Goal: Information Seeking & Learning: Understand process/instructions

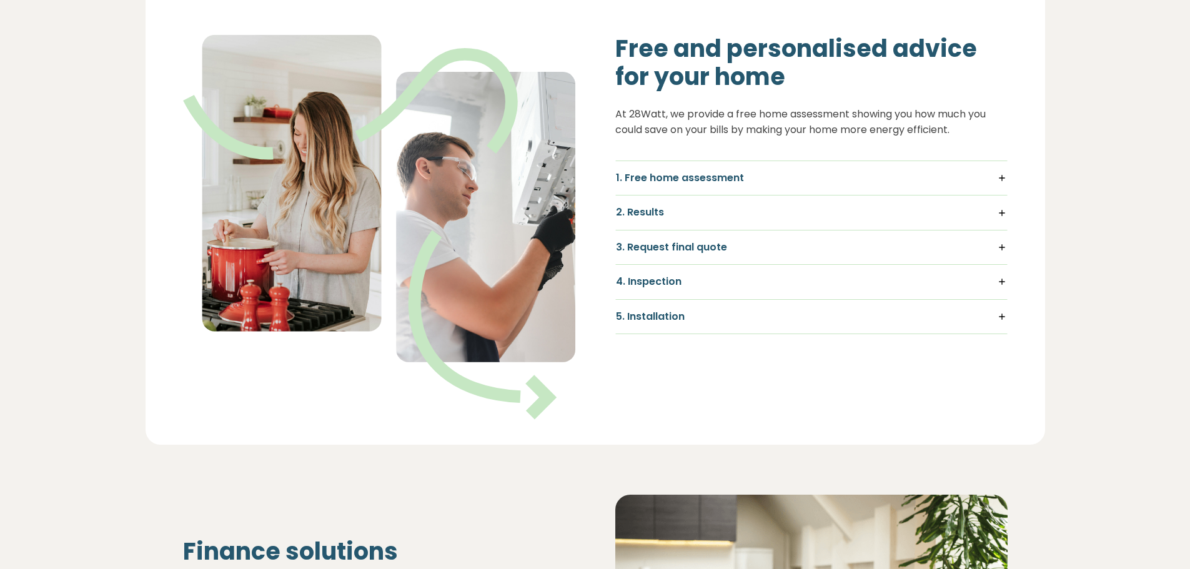
scroll to position [500, 0]
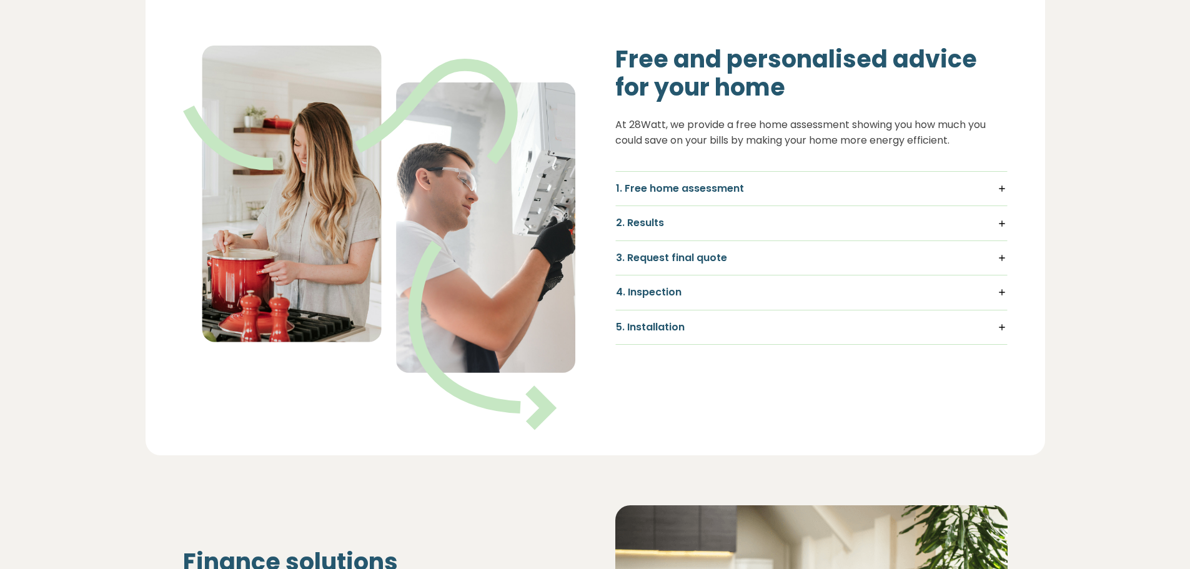
click at [1003, 189] on h5 "1. Free home assessment" at bounding box center [811, 189] width 391 height 14
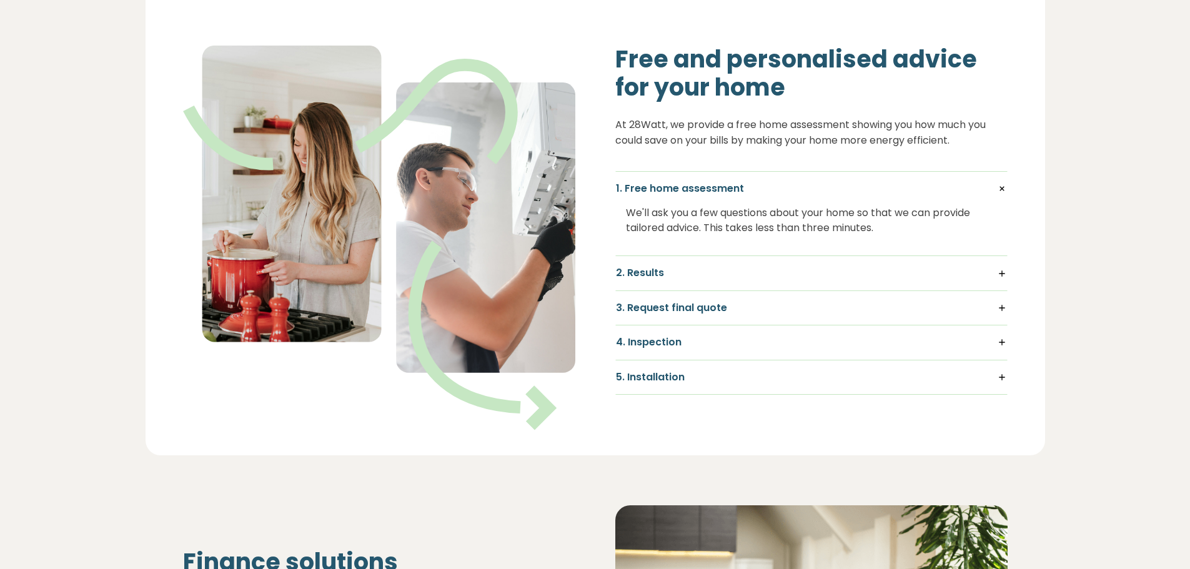
click at [1001, 188] on h5 "1. Free home assessment" at bounding box center [811, 189] width 391 height 14
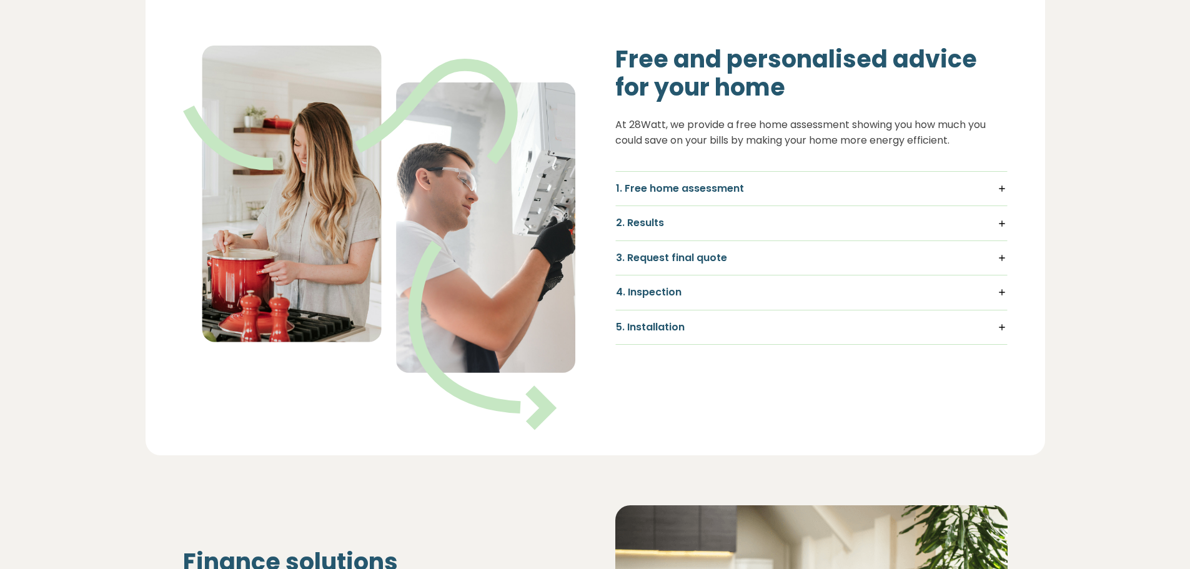
click at [1001, 224] on h5 "2. Results" at bounding box center [811, 223] width 391 height 14
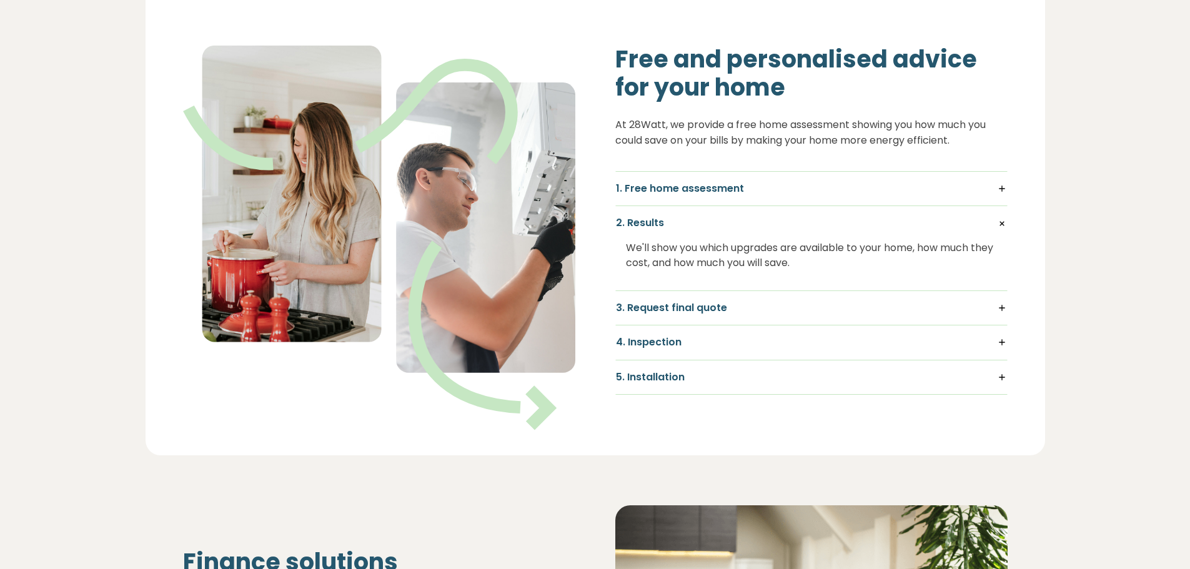
click at [1004, 217] on h5 "2. Results" at bounding box center [811, 223] width 391 height 14
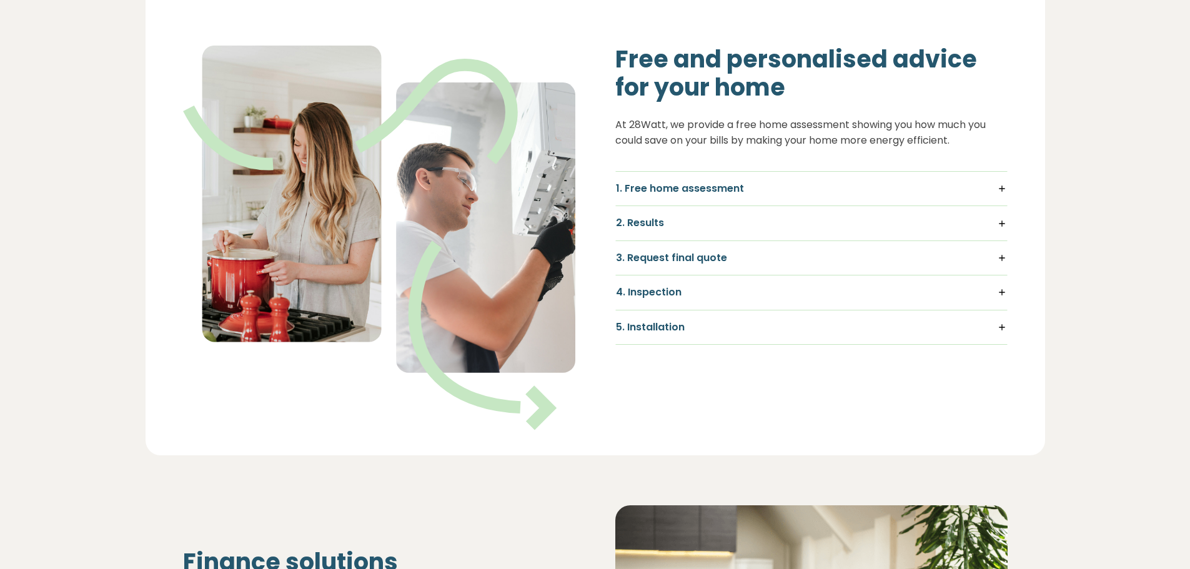
click at [1002, 259] on h5 "3. Request final quote" at bounding box center [811, 258] width 391 height 14
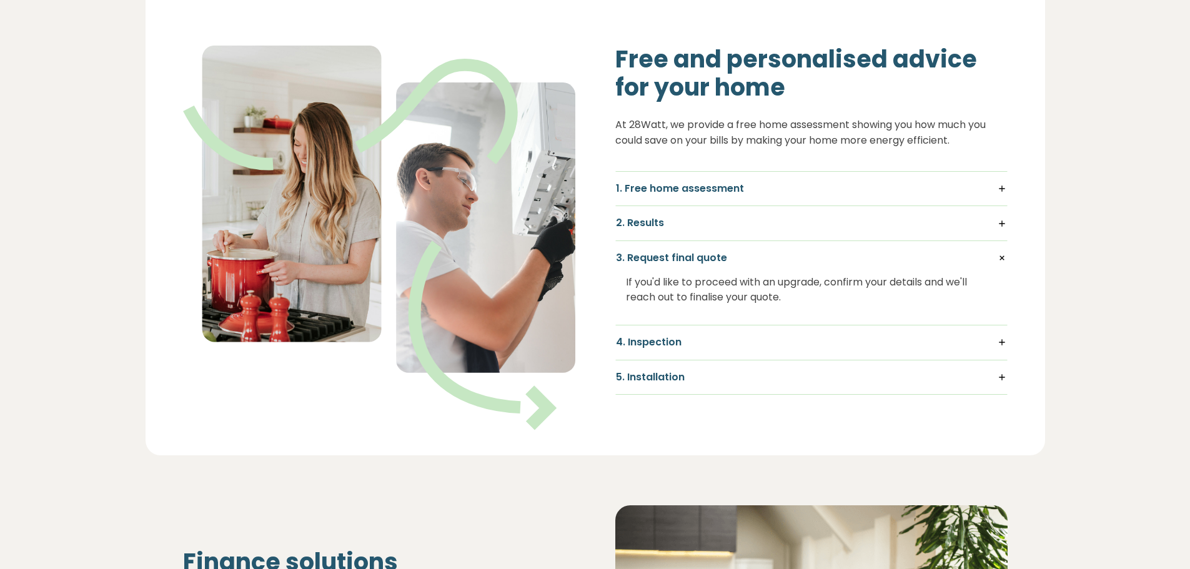
click at [1000, 259] on h5 "3. Request final quote" at bounding box center [811, 258] width 391 height 14
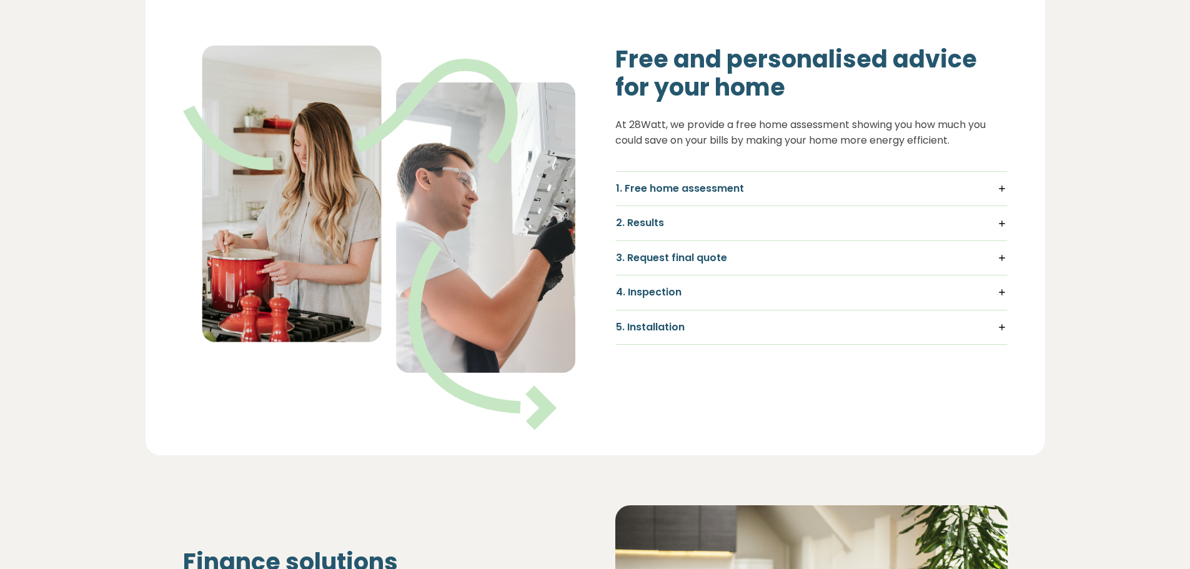
click at [1005, 294] on h5 "4. Inspection" at bounding box center [811, 293] width 391 height 14
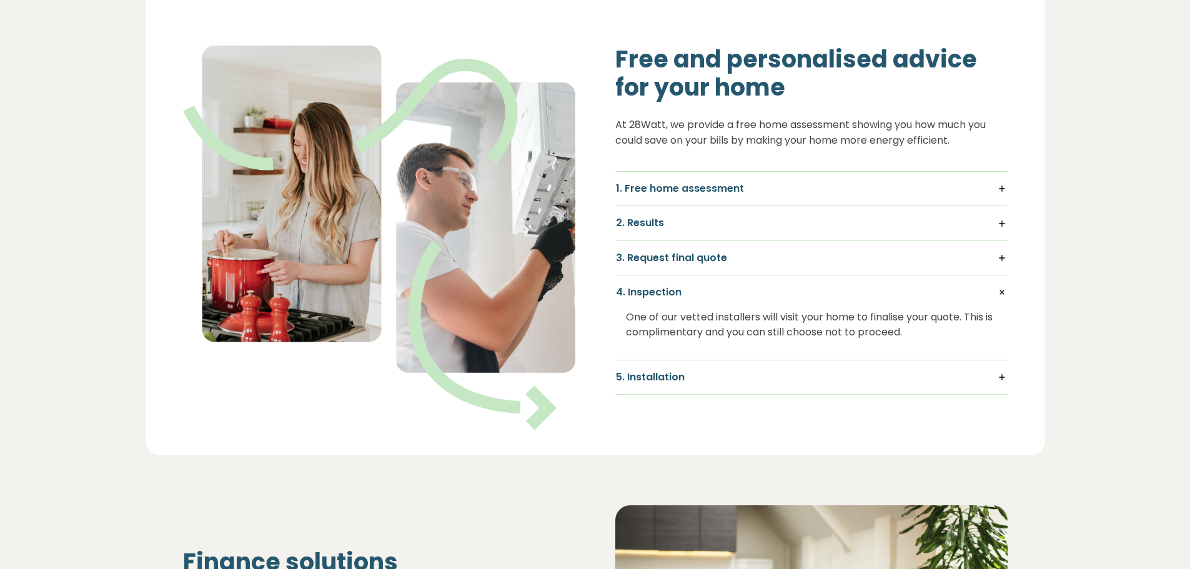
click at [1004, 288] on h5 "4. Inspection" at bounding box center [811, 293] width 391 height 14
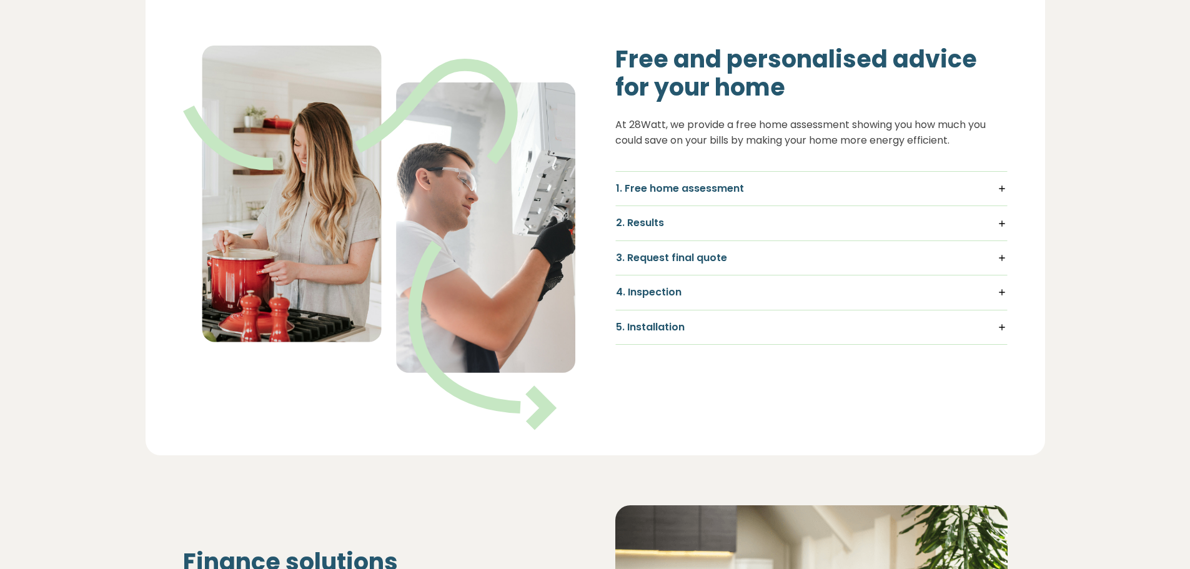
click at [1001, 327] on h5 "5. Installation" at bounding box center [811, 328] width 391 height 14
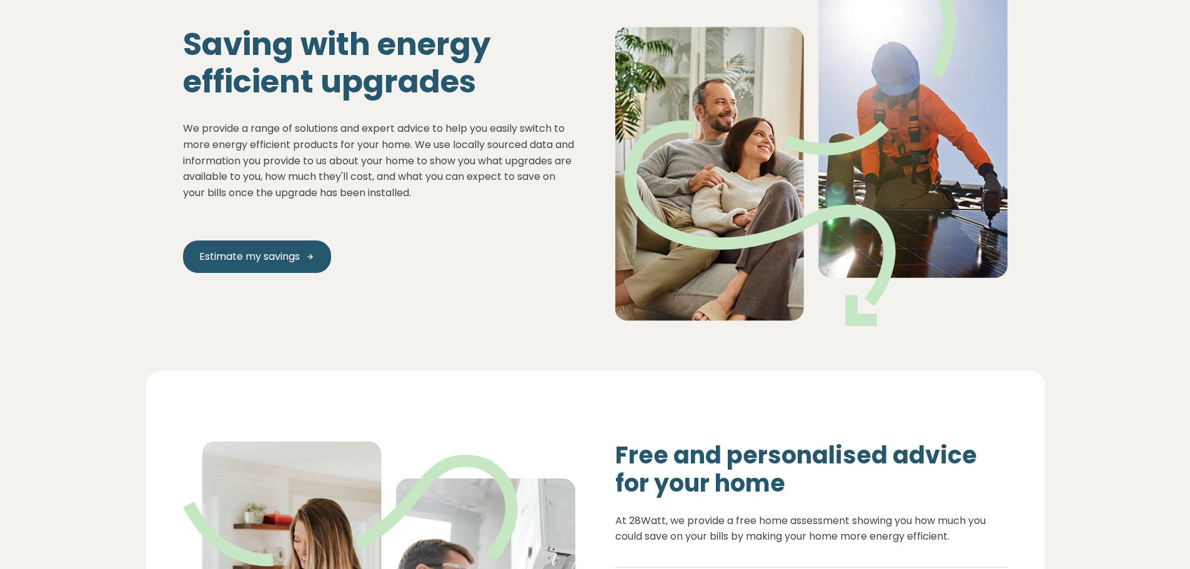
scroll to position [0, 0]
